Goal: Information Seeking & Learning: Compare options

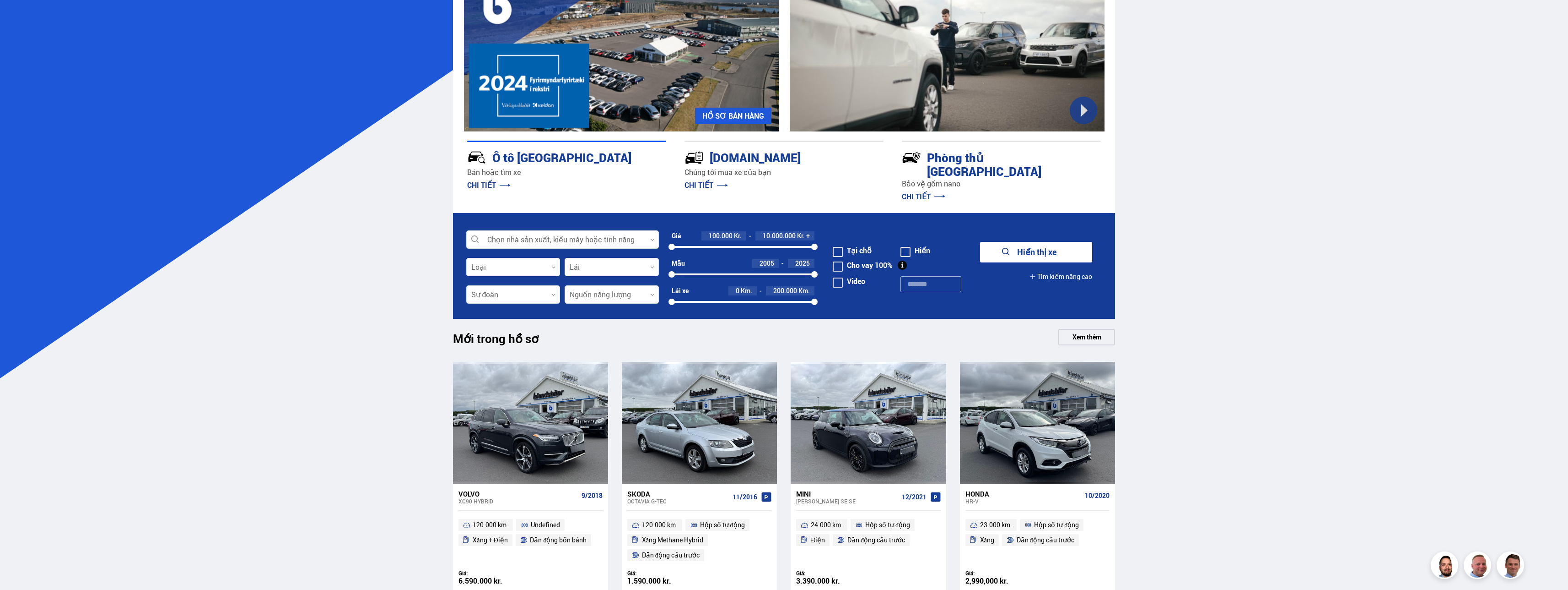
scroll to position [91, 0]
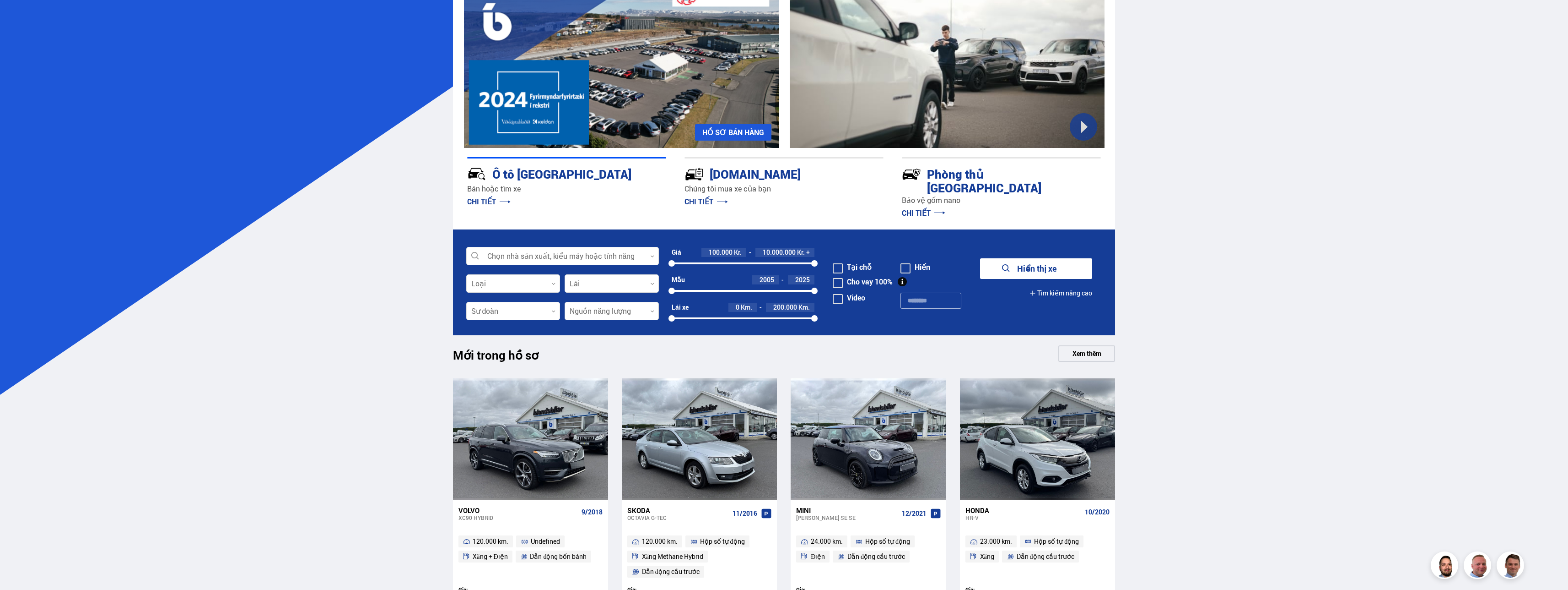
click at [651, 302] on div at bounding box center [612, 311] width 95 height 19
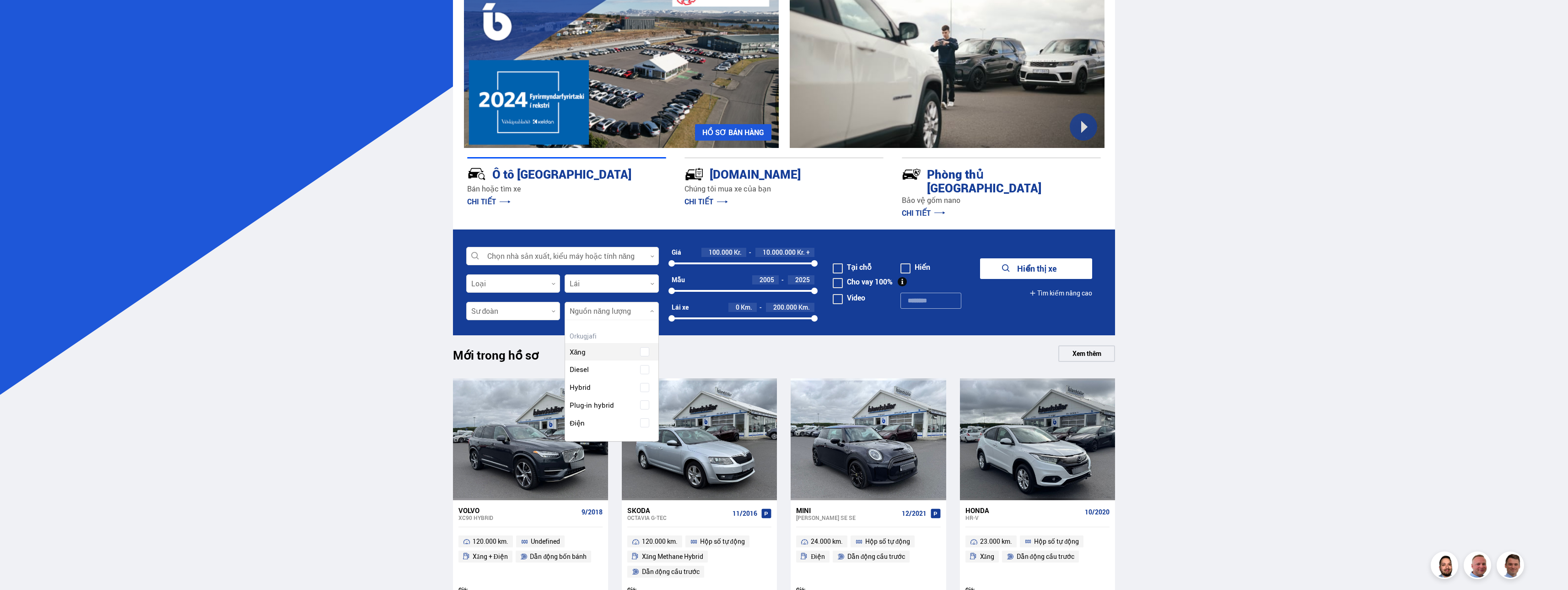
scroll to position [121, 93]
click at [642, 410] on div "Xăng Diesel Hybrid Plug-in hybrid Điện" at bounding box center [612, 398] width 93 height 102
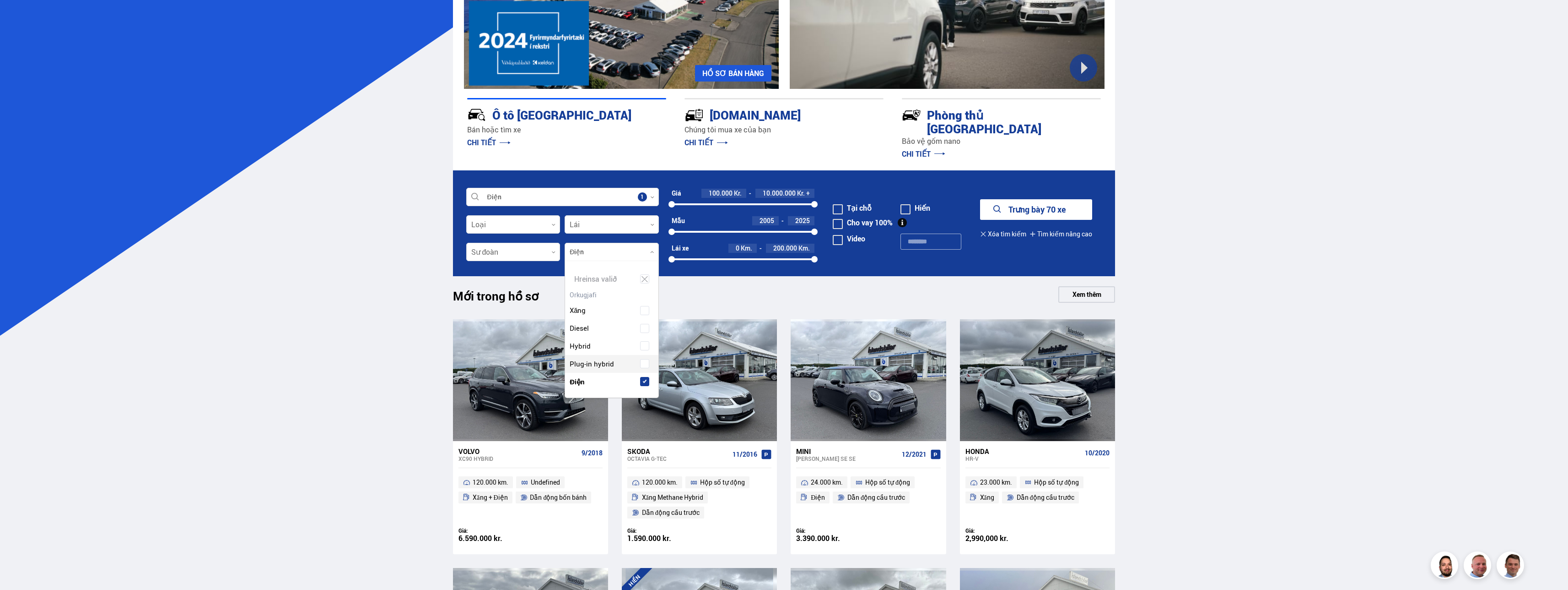
scroll to position [275, 0]
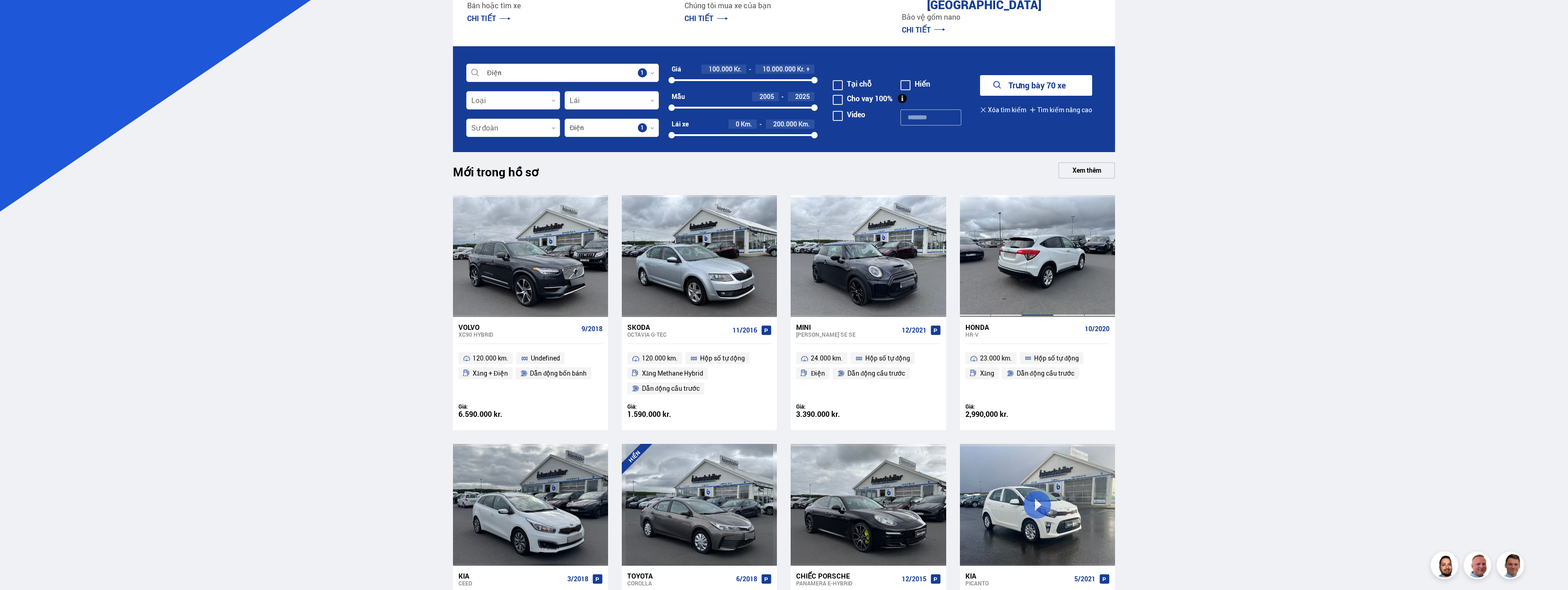
click at [1033, 207] on div at bounding box center [1037, 256] width 31 height 122
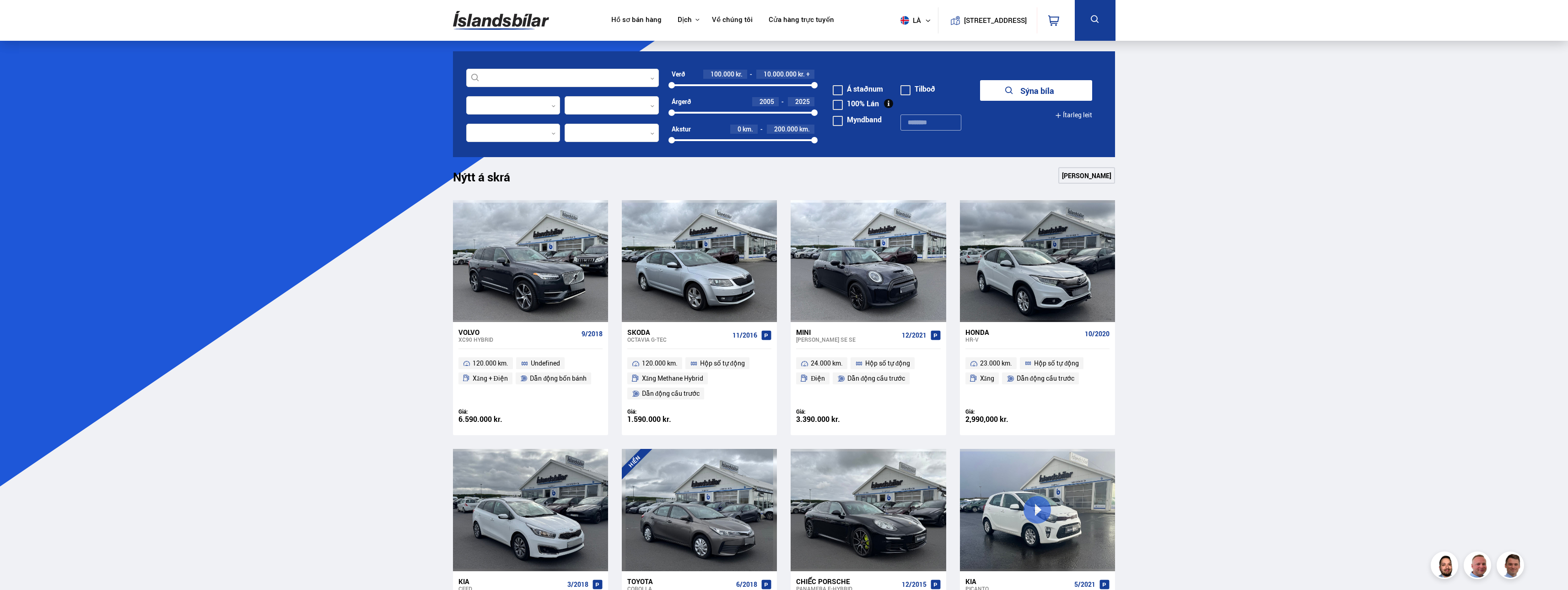
scroll to position [275, 0]
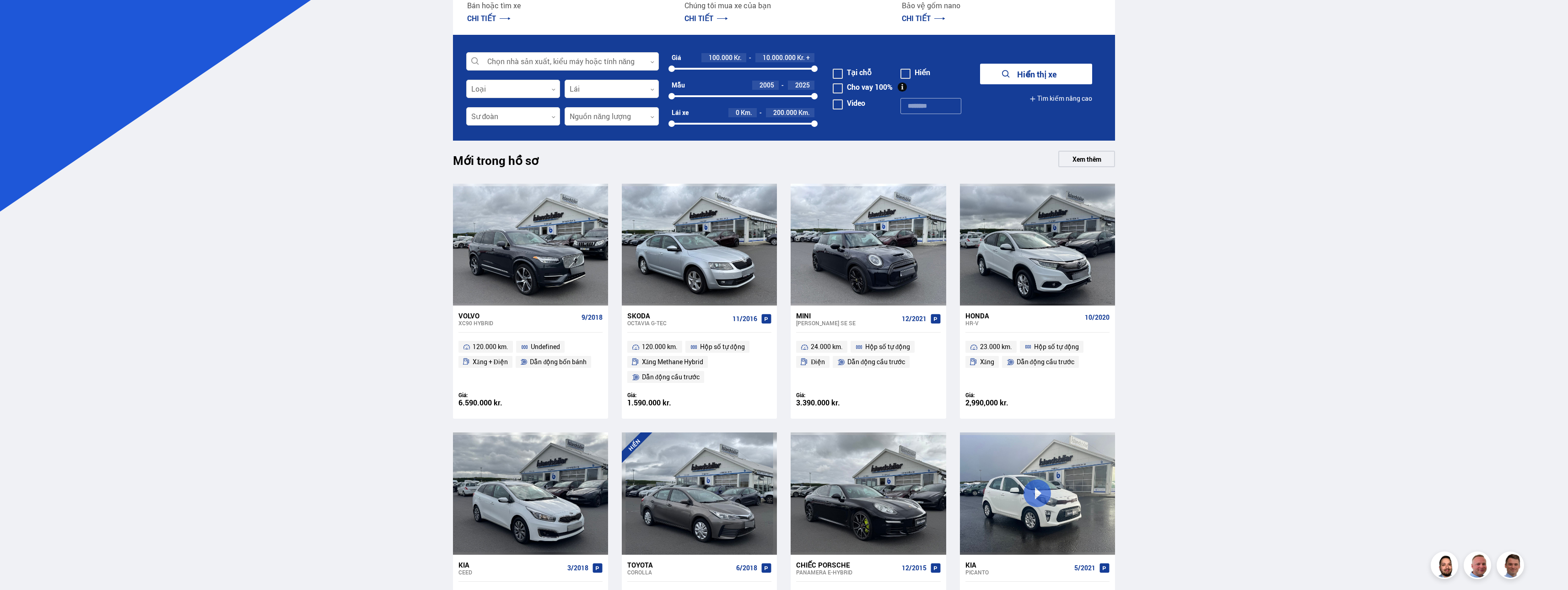
click at [858, 121] on div "Video" at bounding box center [867, 112] width 68 height 29
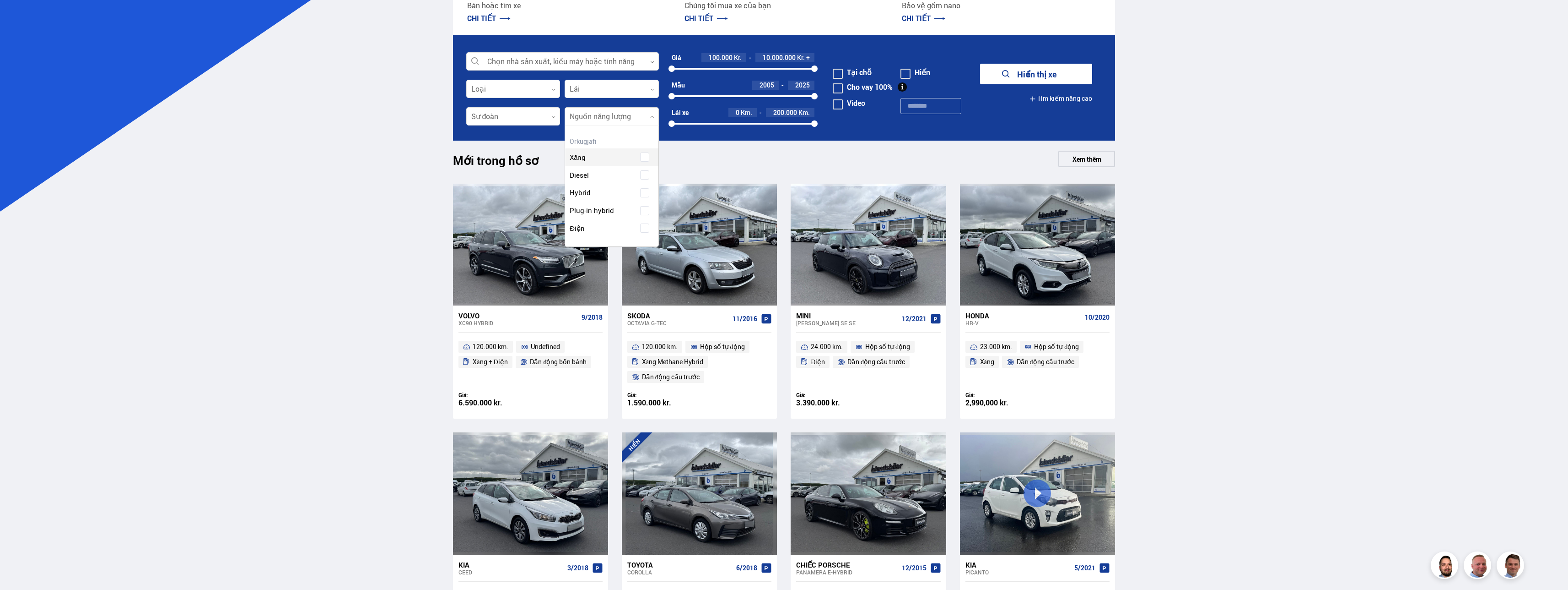
click at [644, 112] on div at bounding box center [612, 117] width 95 height 19
click at [645, 230] on div "Xăng Diesel Hybrid Plug-in hybrid Điện" at bounding box center [612, 203] width 93 height 102
click at [1079, 156] on font "Xem thêm" at bounding box center [1087, 159] width 29 height 8
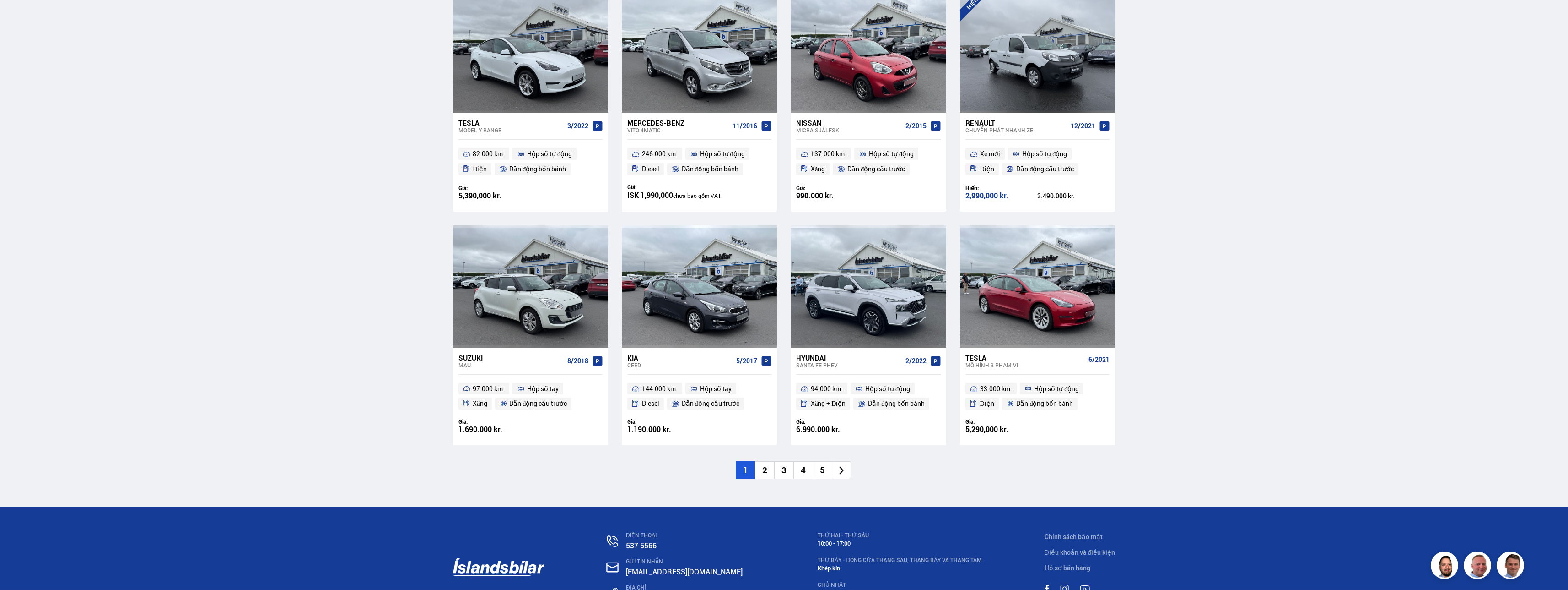
scroll to position [1190, 0]
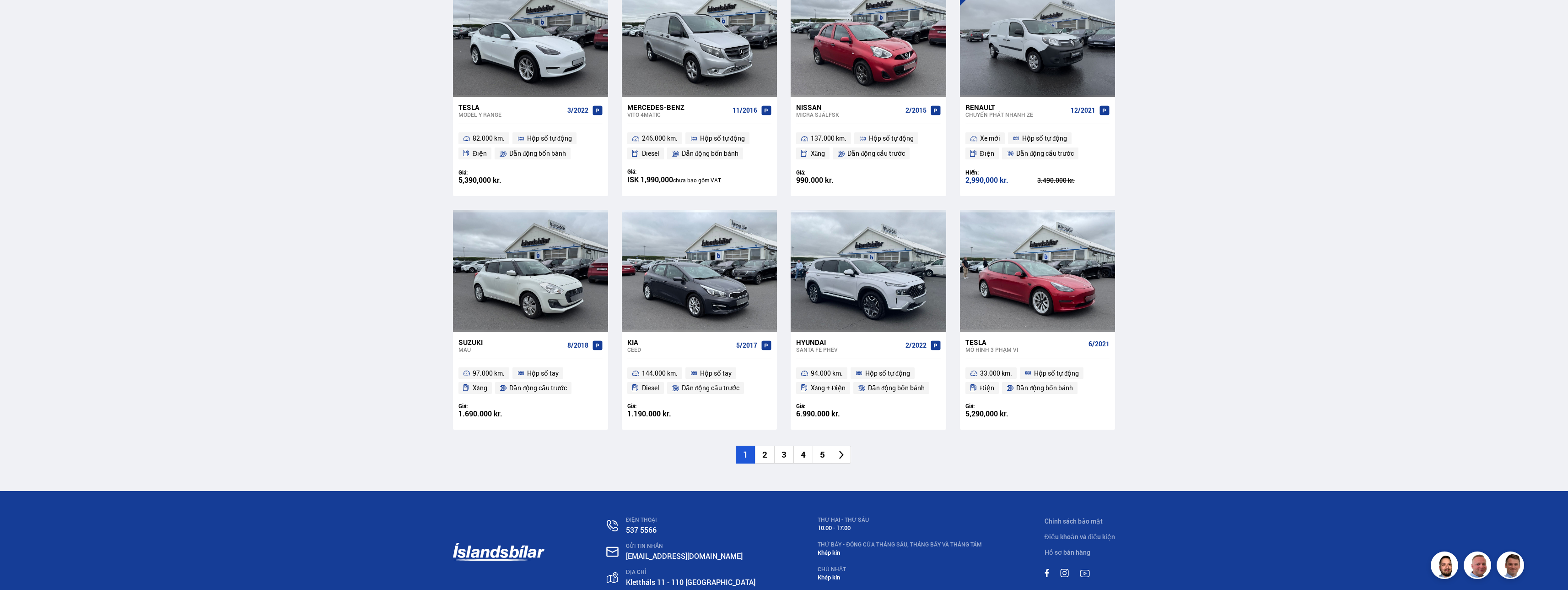
click at [770, 458] on li "2" at bounding box center [765, 454] width 19 height 18
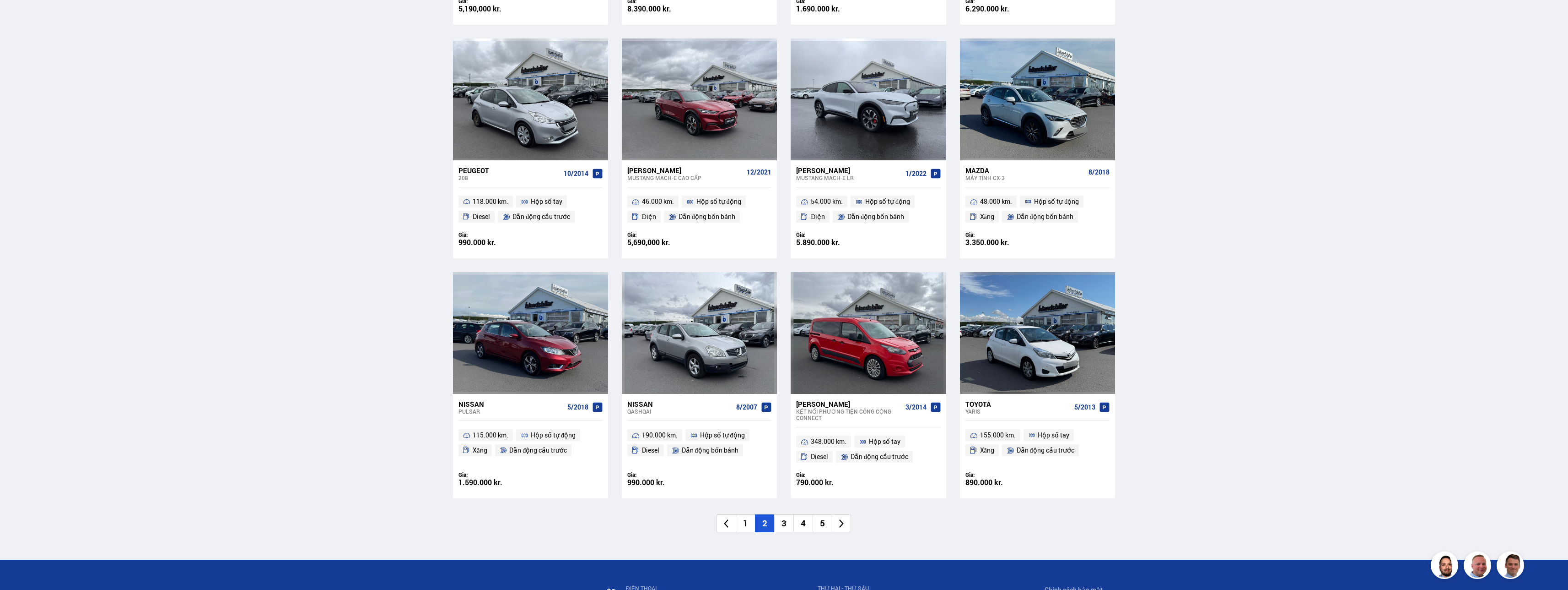
scroll to position [1190, 0]
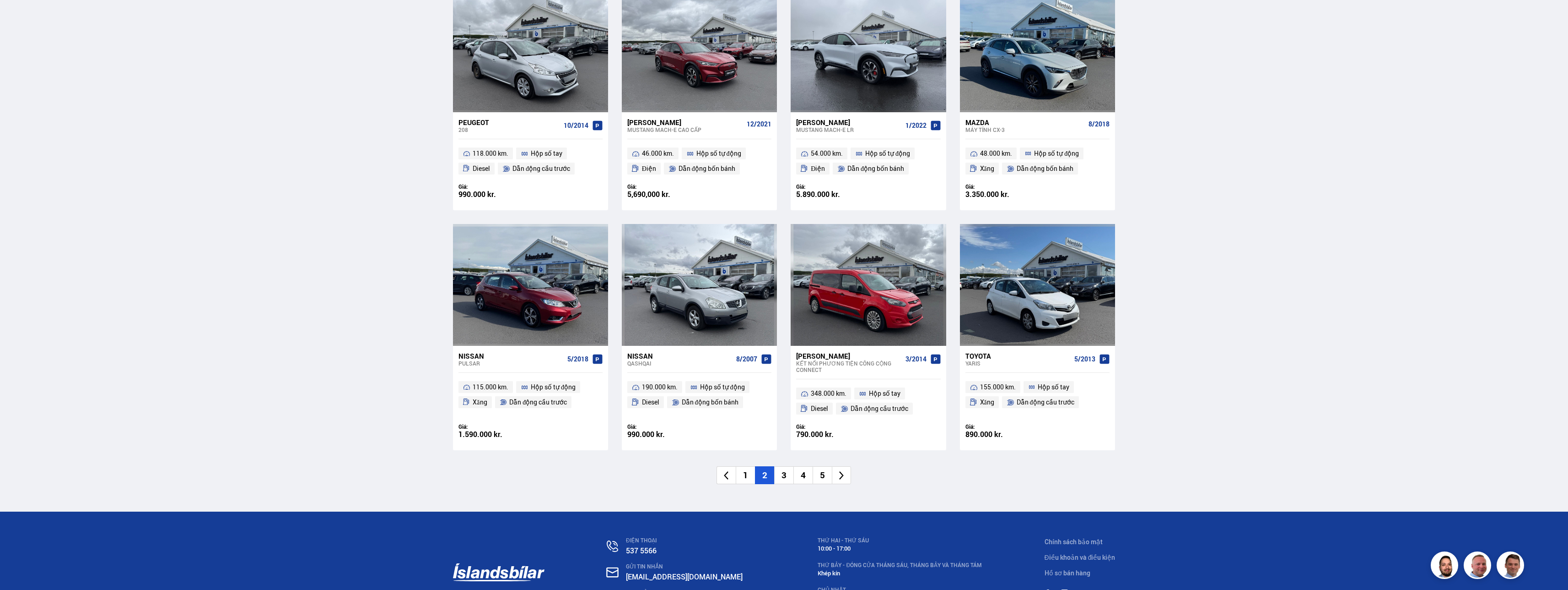
click at [783, 473] on li "3" at bounding box center [783, 474] width 19 height 18
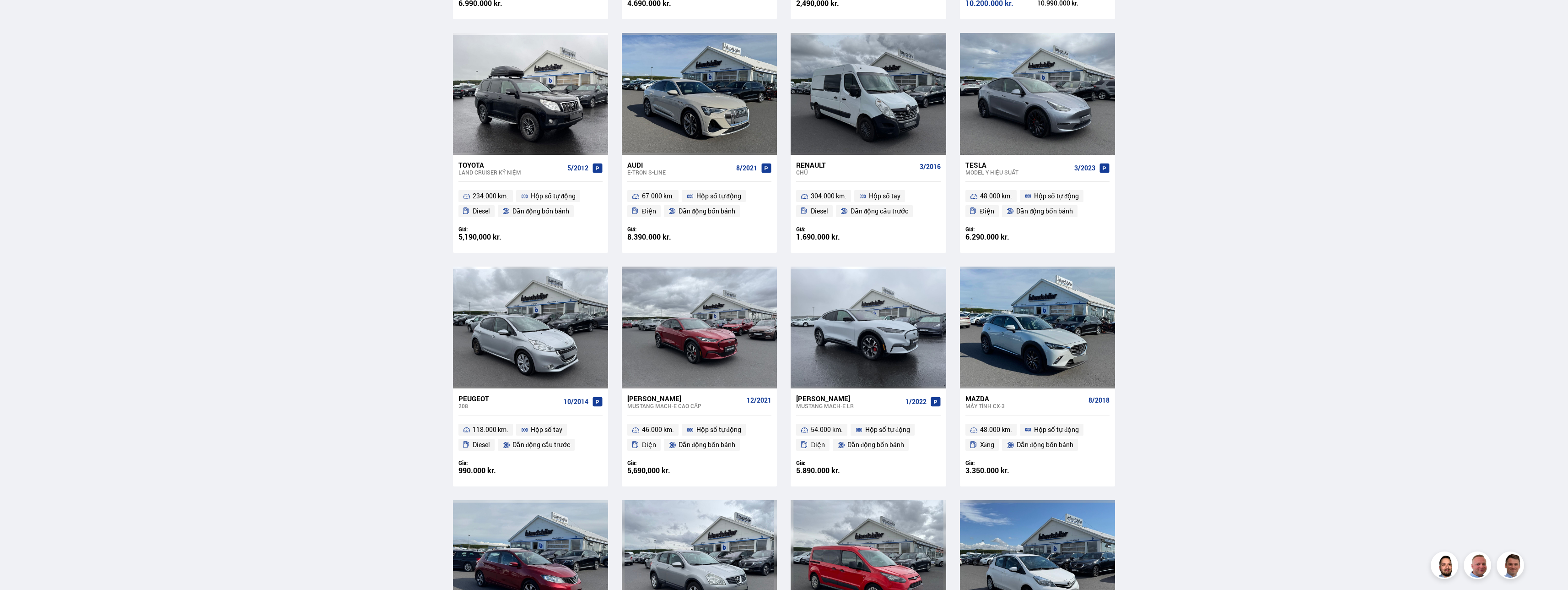
scroll to position [450, 0]
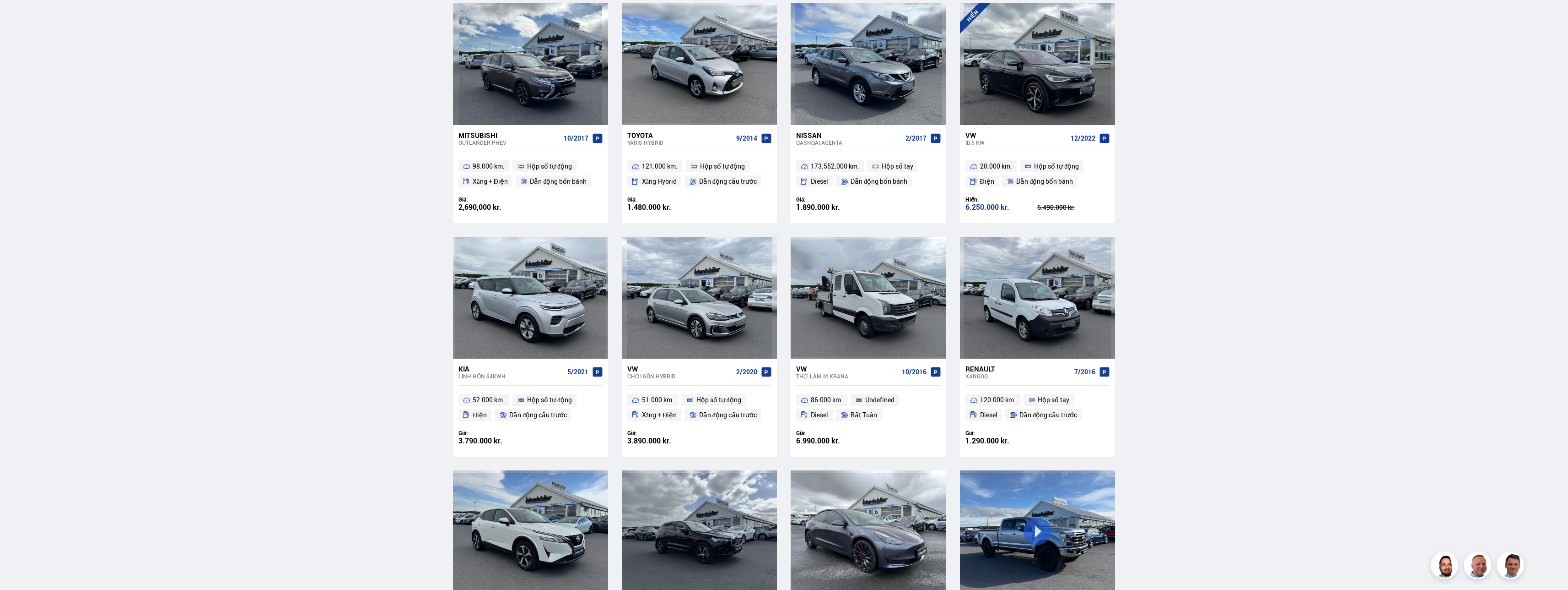
scroll to position [1099, 0]
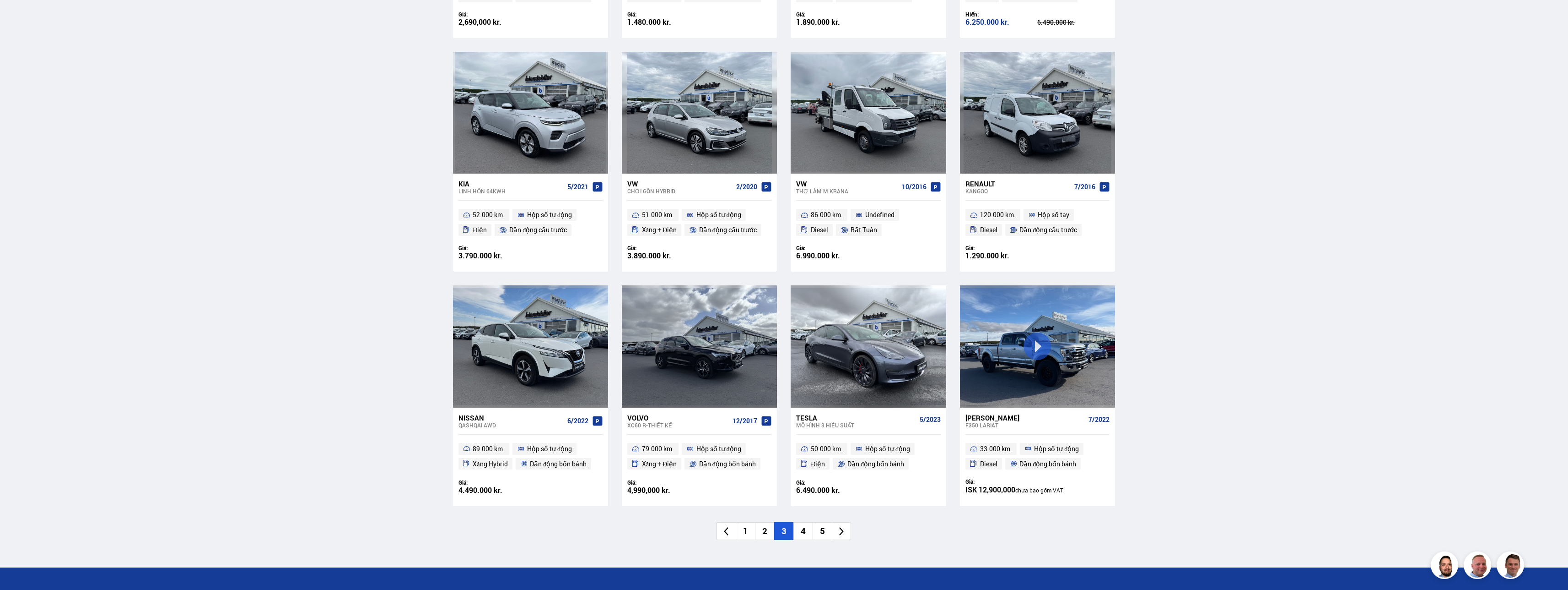
click at [806, 534] on li "4" at bounding box center [803, 530] width 19 height 18
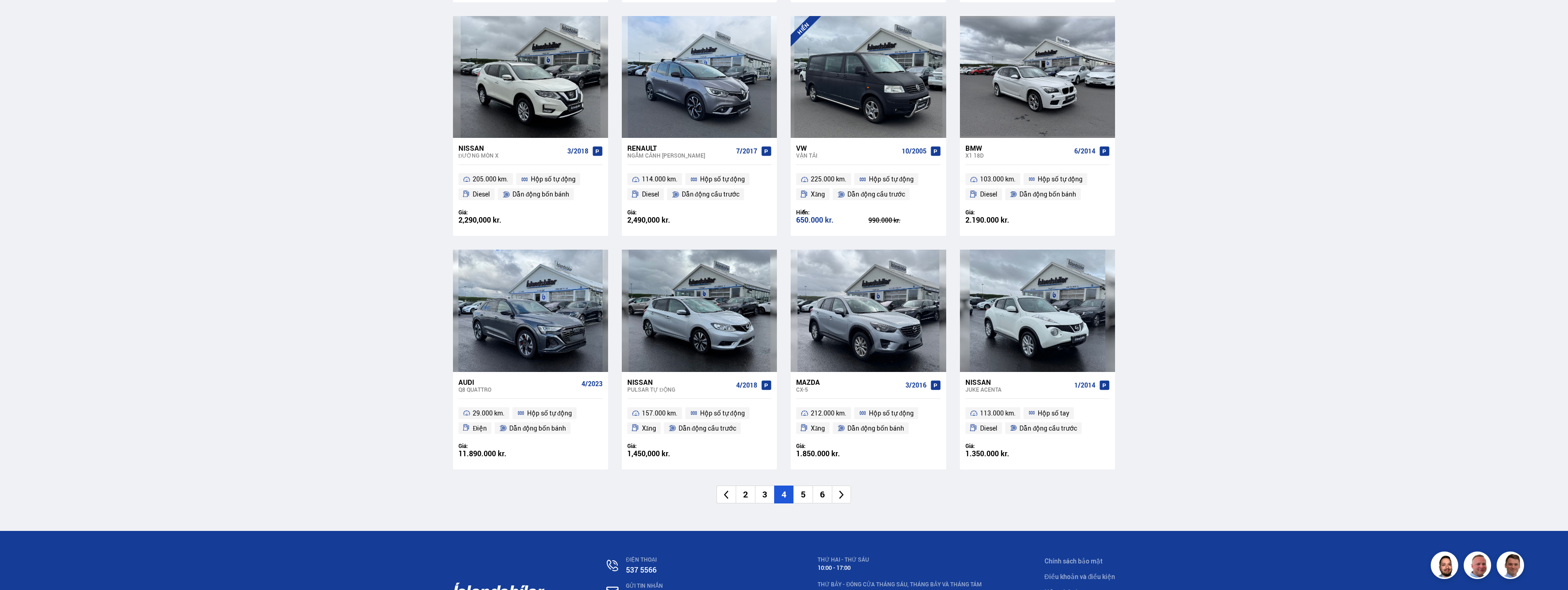
scroll to position [1234, 0]
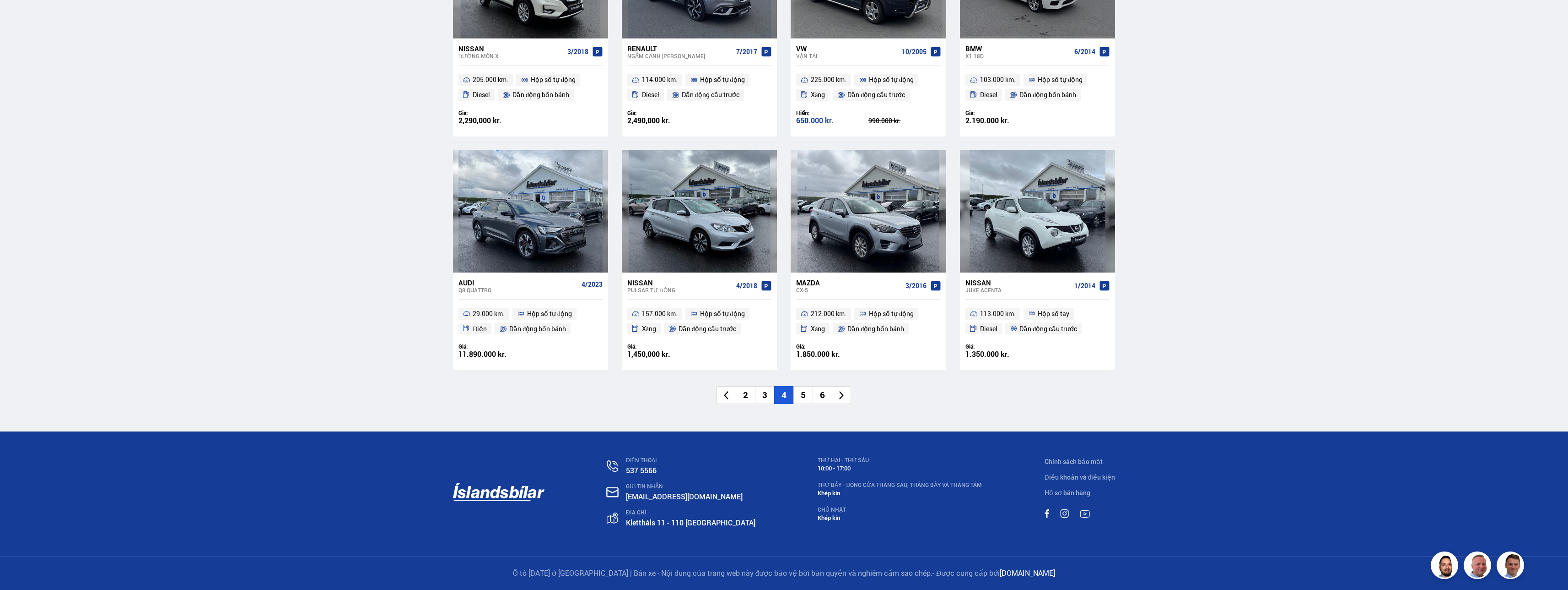
click at [800, 400] on li "5" at bounding box center [803, 395] width 19 height 18
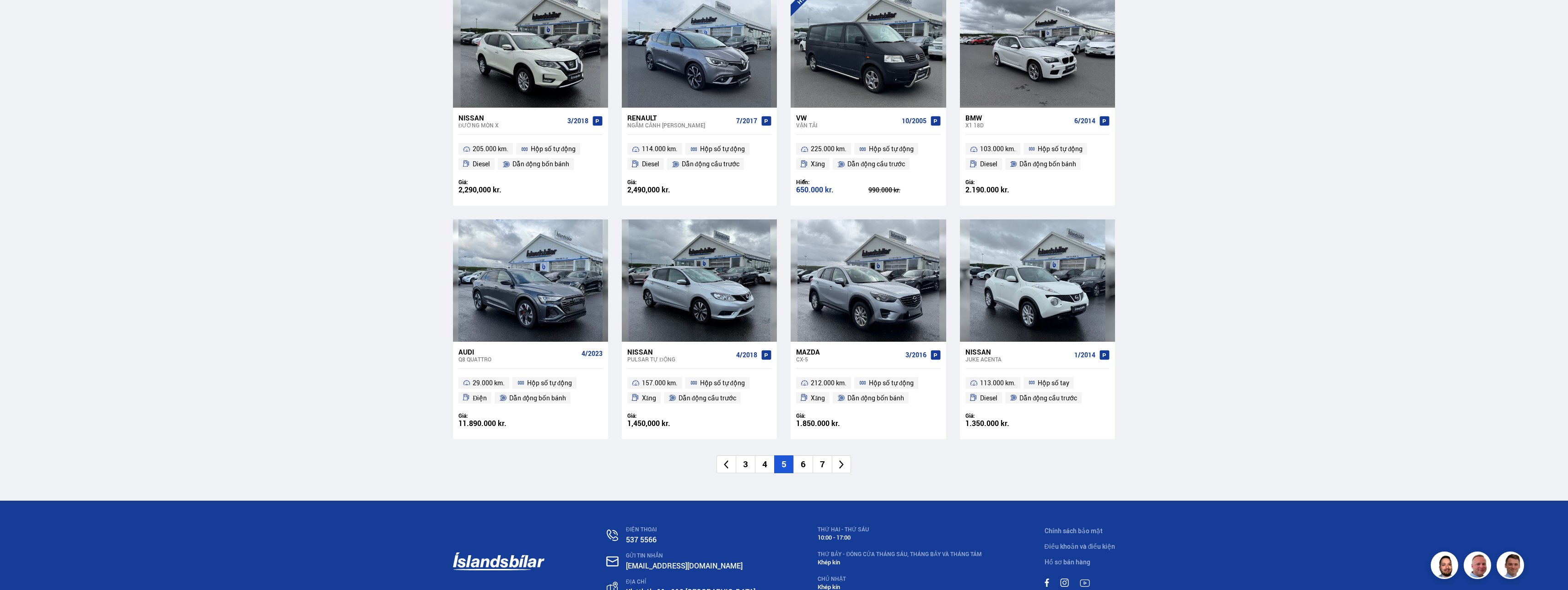
scroll to position [987, 0]
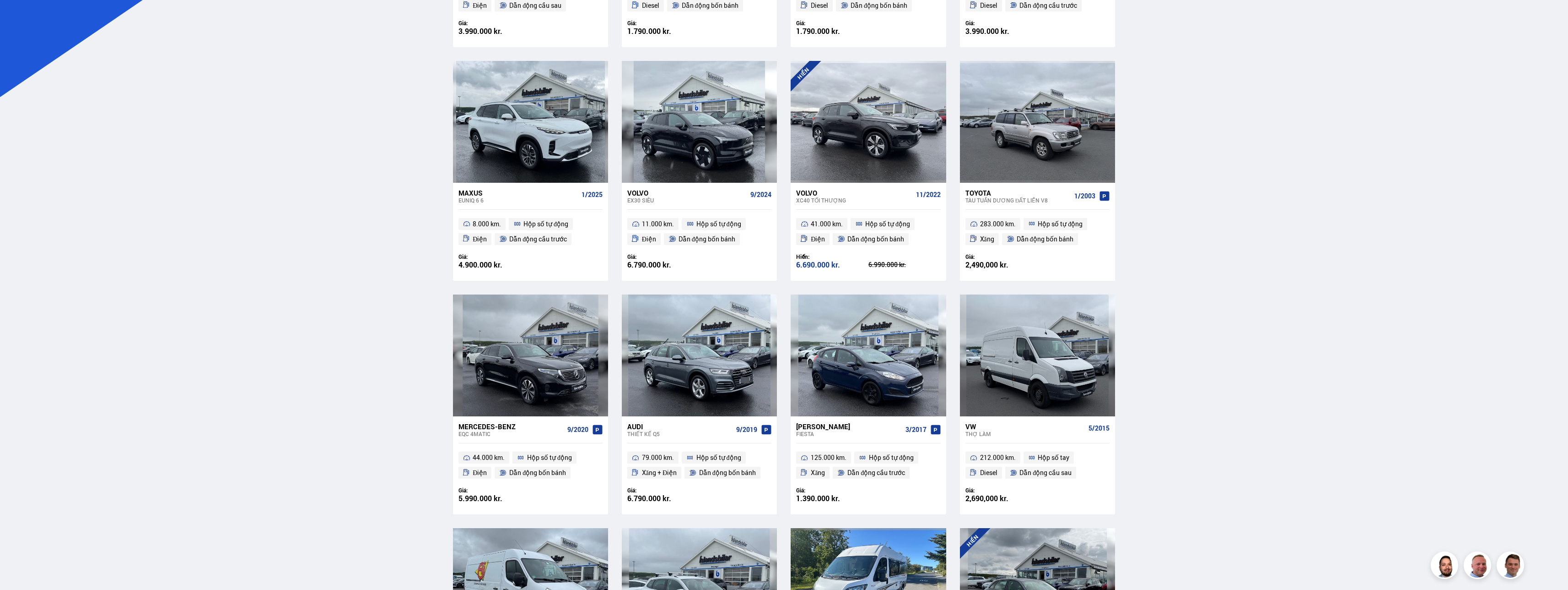
scroll to position [412, 0]
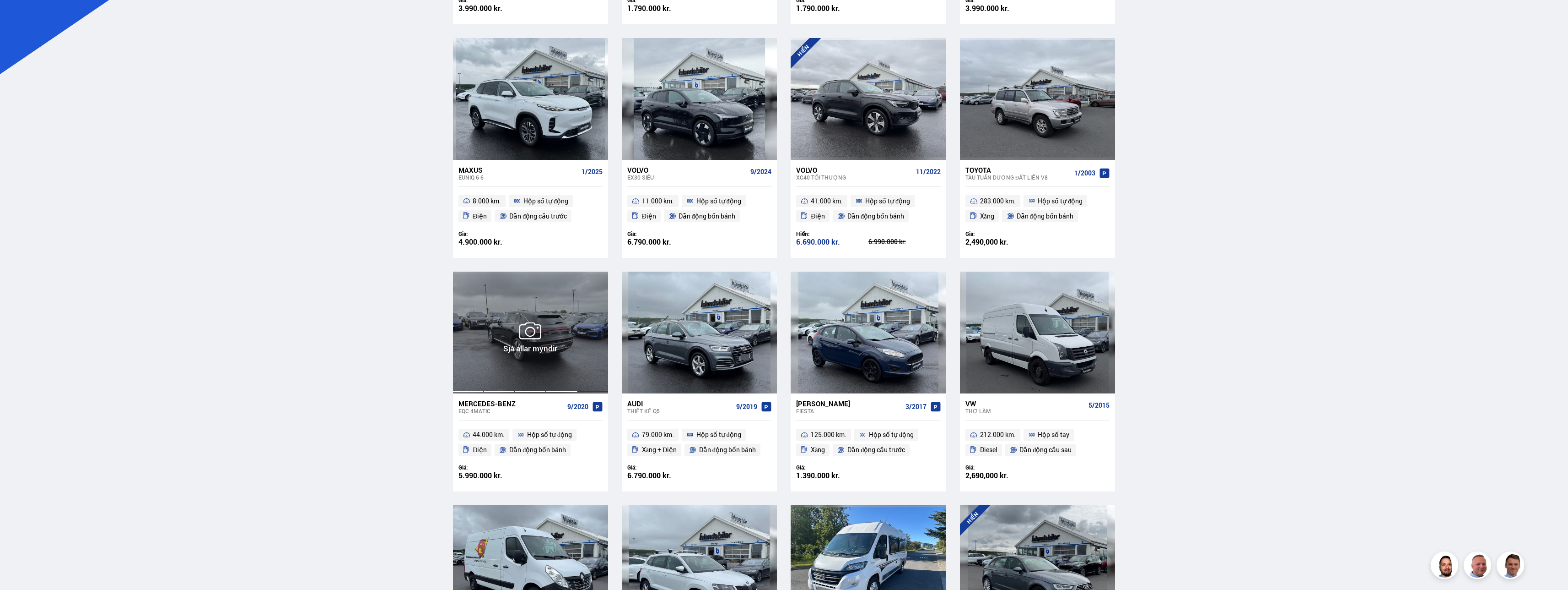
click at [584, 365] on div at bounding box center [593, 332] width 31 height 122
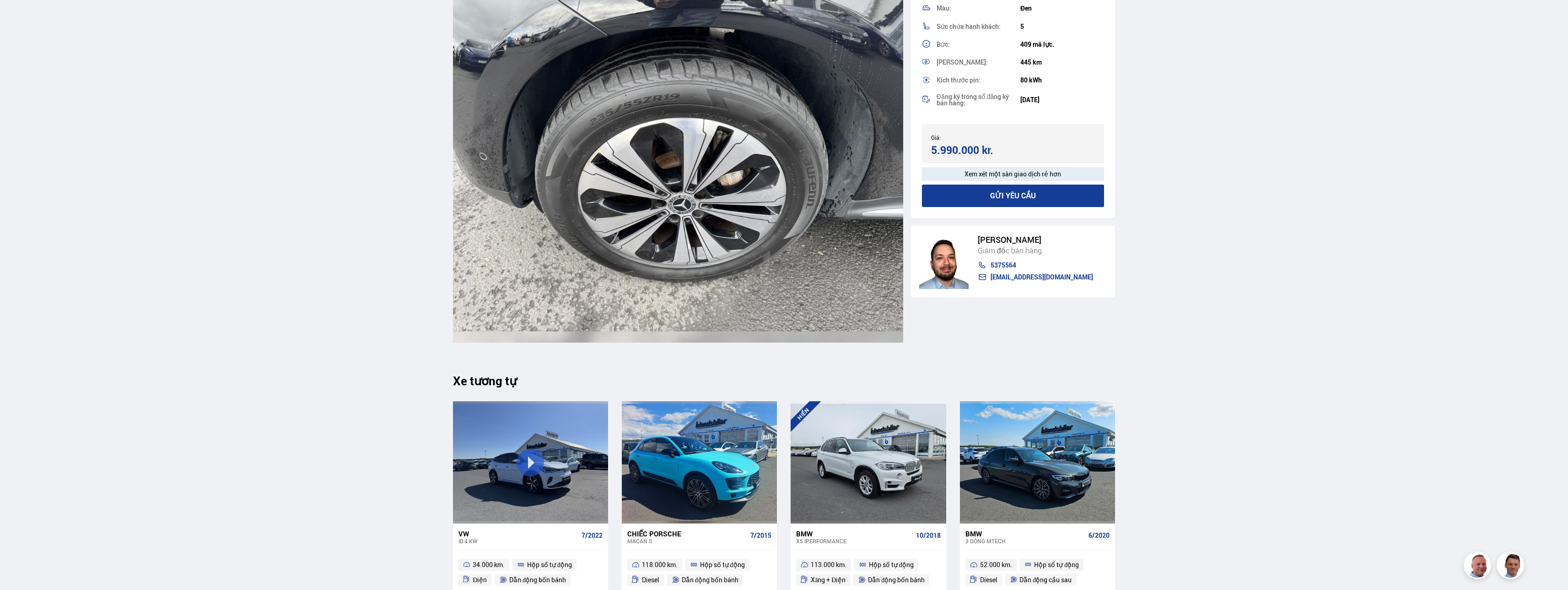
scroll to position [10896, 0]
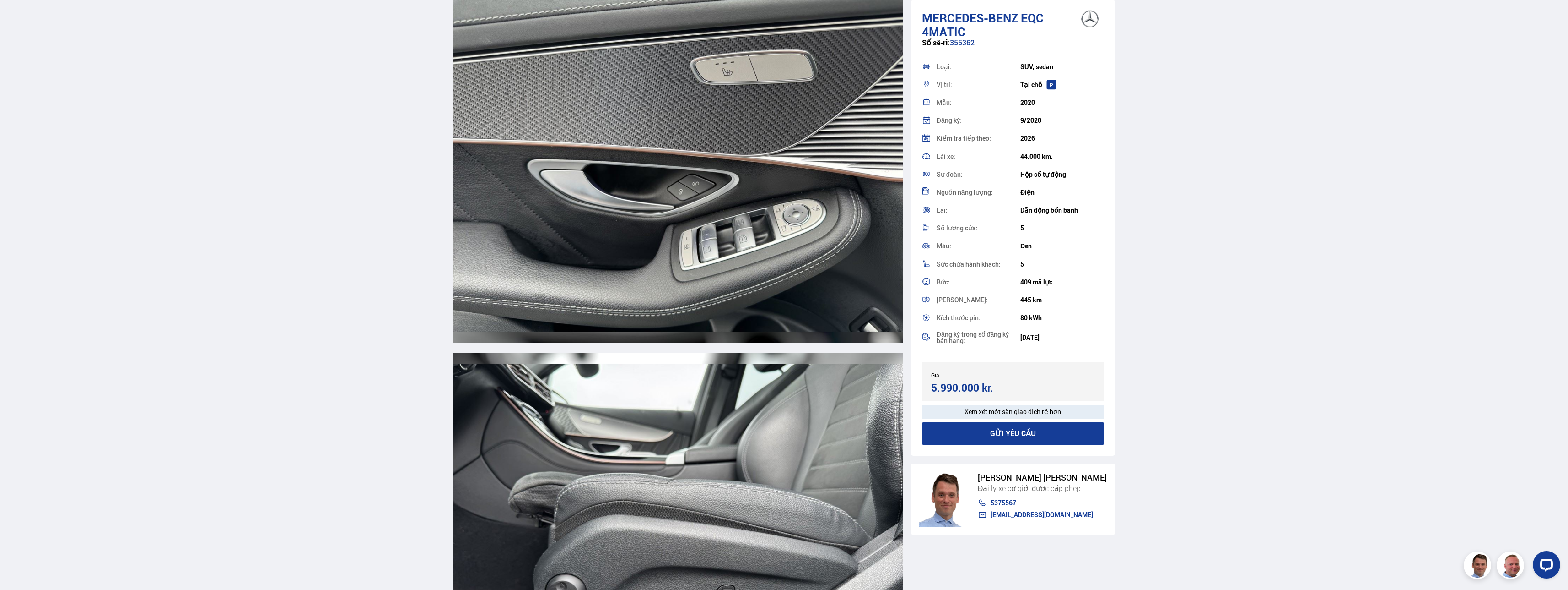
scroll to position [8787, 0]
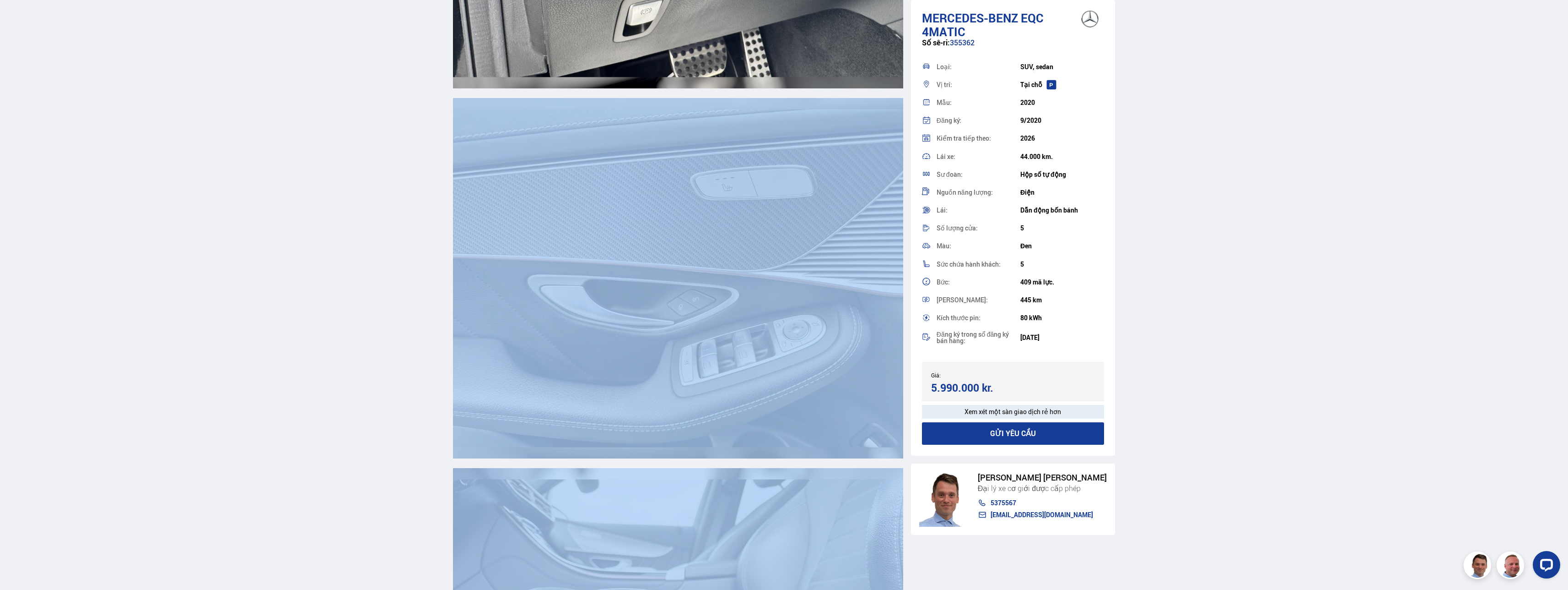
drag, startPoint x: 1568, startPoint y: 464, endPoint x: 1546, endPoint y: 256, distance: 209.2
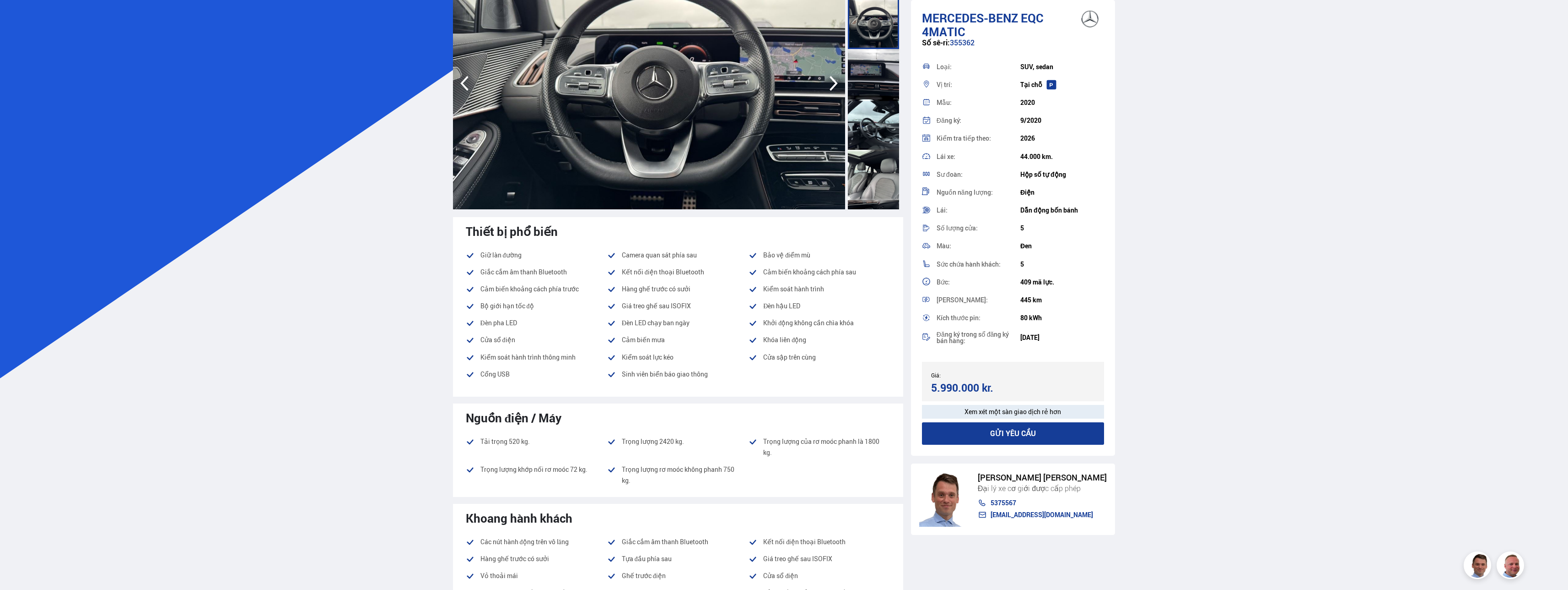
scroll to position [0, 0]
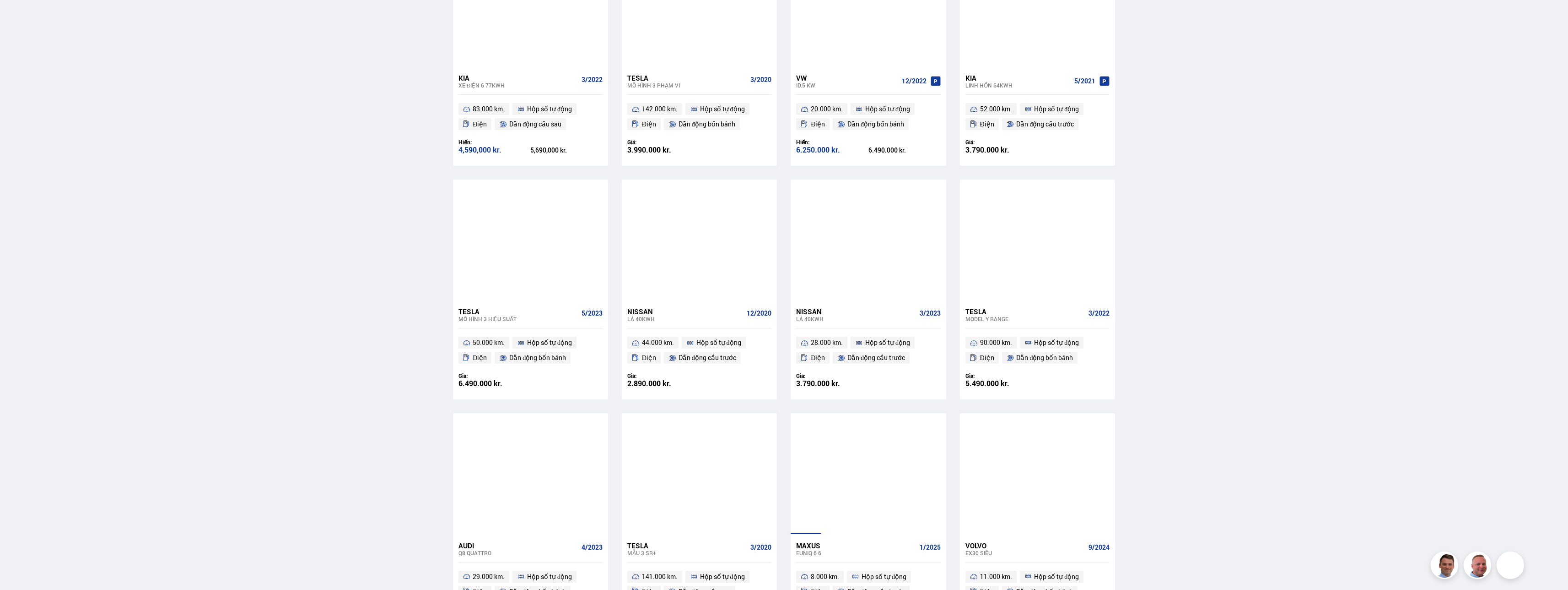
scroll to position [1096, 0]
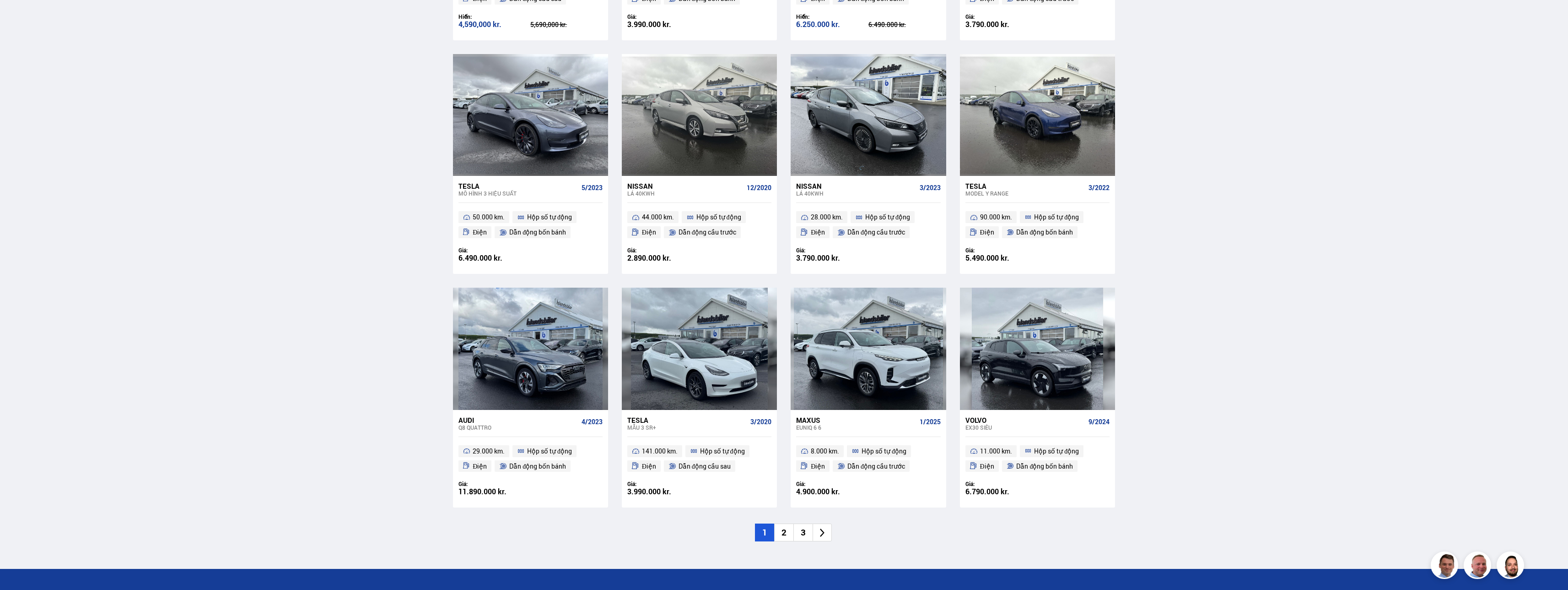
click at [425, 295] on li "3" at bounding box center [803, 532] width 19 height 18
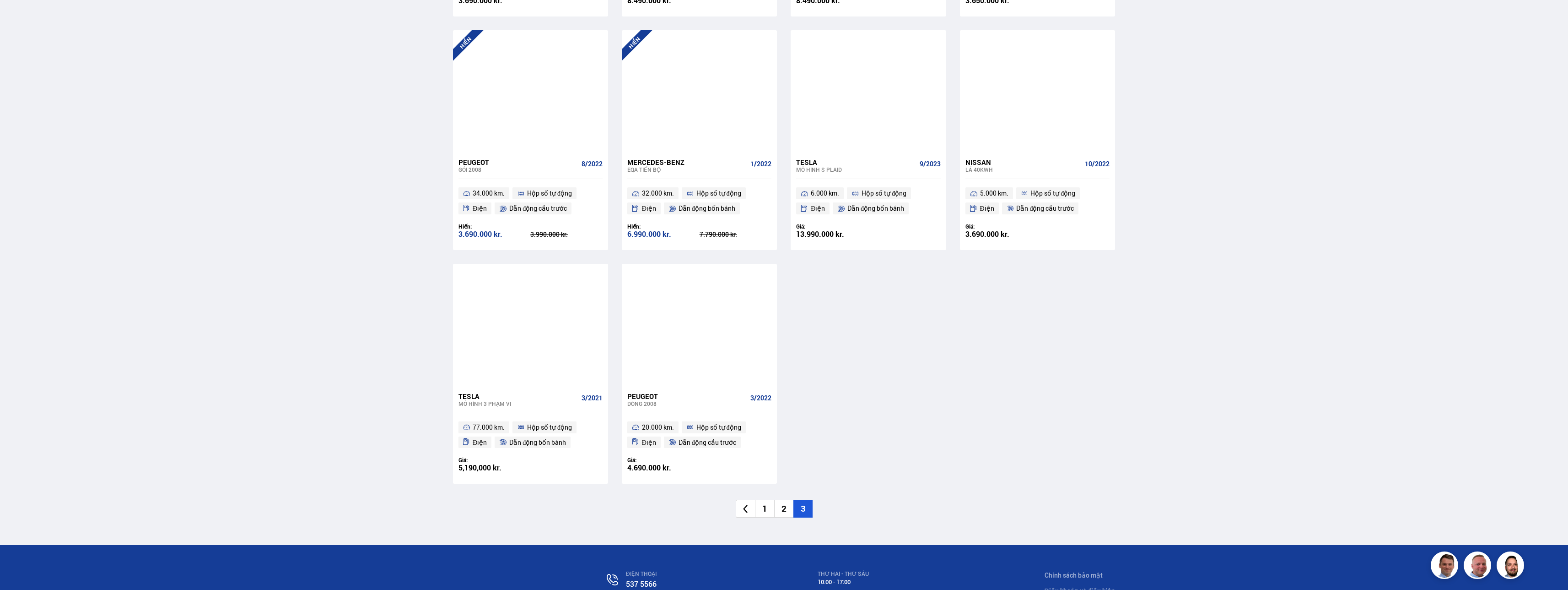
scroll to position [1144, 0]
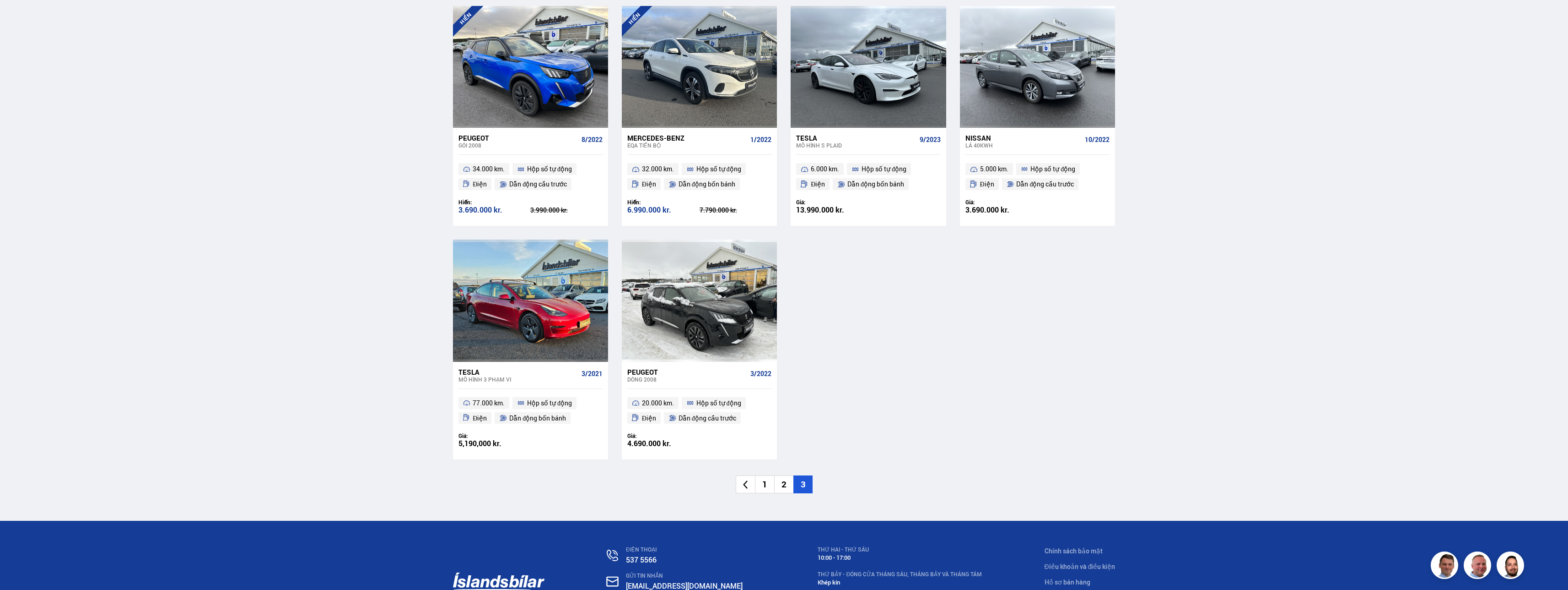
click at [425, 295] on li "2" at bounding box center [783, 483] width 19 height 18
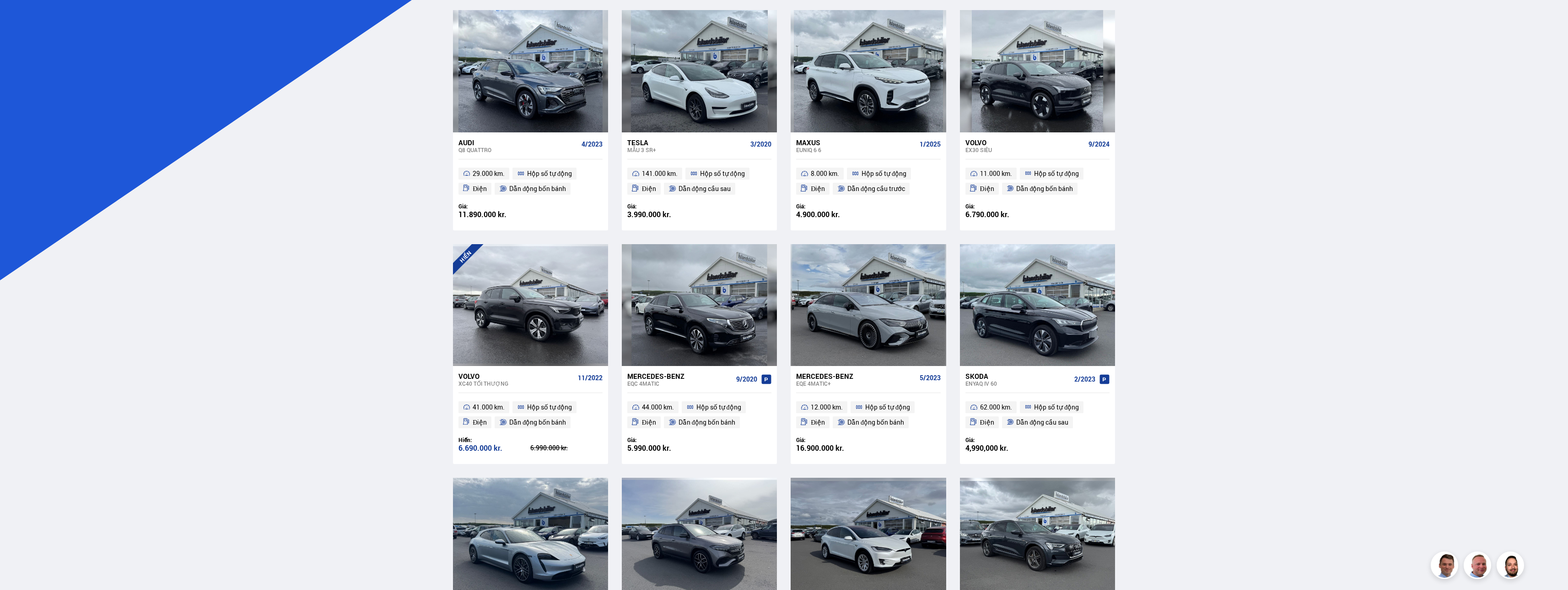
scroll to position [183, 0]
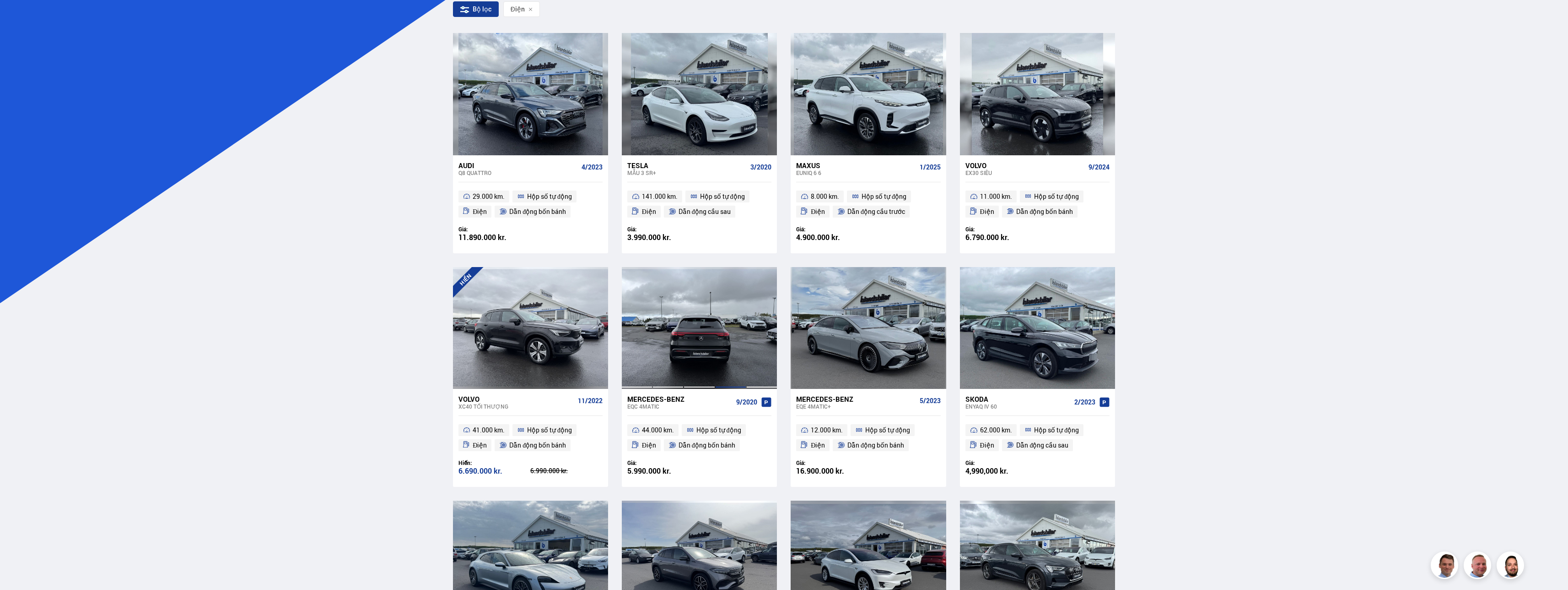
click at [425, 295] on div at bounding box center [731, 328] width 31 height 122
